Goal: Task Accomplishment & Management: Use online tool/utility

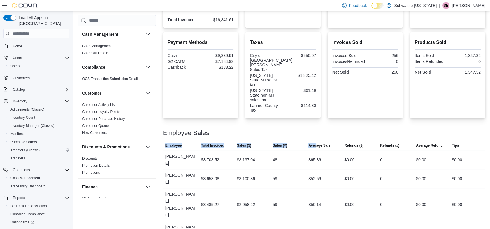
scroll to position [391, 0]
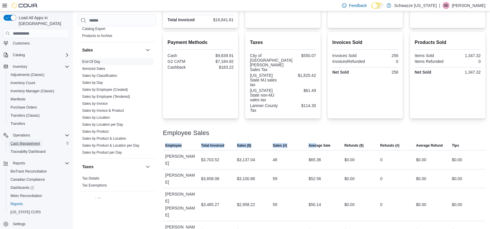
click at [30, 141] on span "Cash Management" at bounding box center [24, 143] width 29 height 5
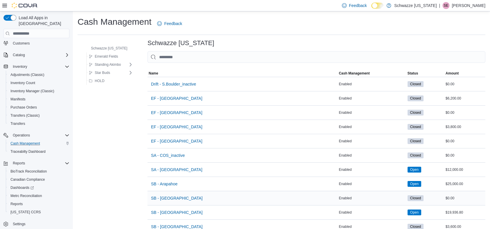
scroll to position [138, 0]
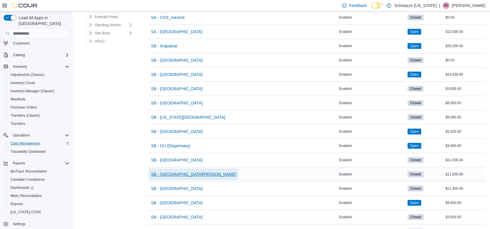
click at [173, 172] on span "SB - [GEOGRAPHIC_DATA][PERSON_NAME]" at bounding box center [193, 175] width 85 height 6
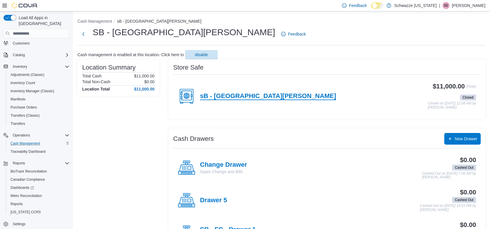
click at [205, 94] on h4 "sB - [GEOGRAPHIC_DATA][PERSON_NAME]" at bounding box center [268, 97] width 136 height 8
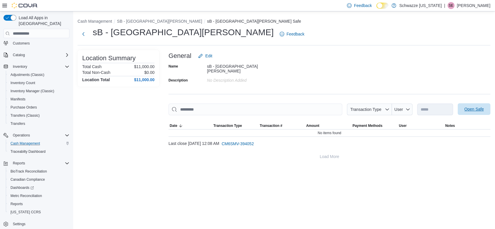
click at [490, 105] on button "Open Safe" at bounding box center [474, 110] width 33 height 12
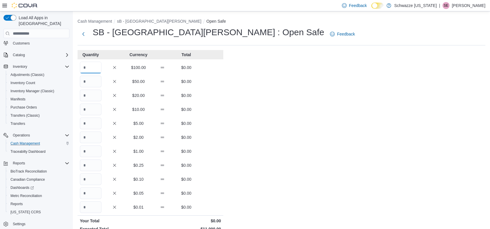
click at [96, 70] on input "Quantity" at bounding box center [91, 68] width 22 height 12
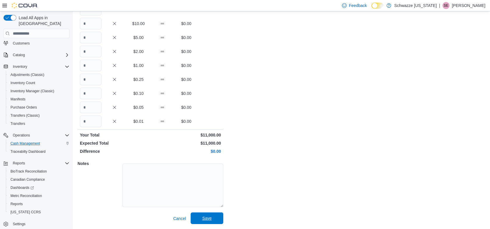
type input "***"
click at [203, 214] on span "Save" at bounding box center [207, 219] width 26 height 12
